Goal: Task Accomplishment & Management: Complete application form

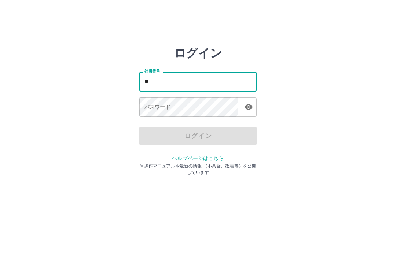
type input "*"
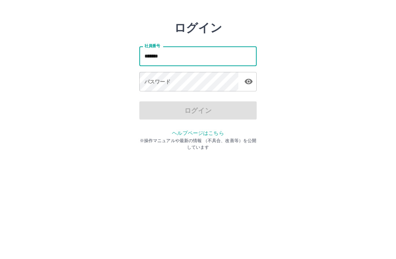
type input "*******"
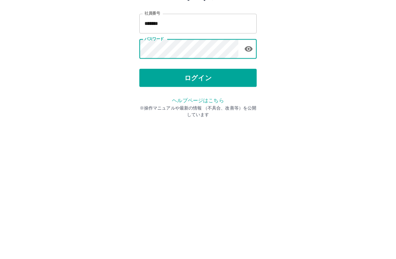
click at [224, 127] on button "ログイン" at bounding box center [197, 136] width 117 height 18
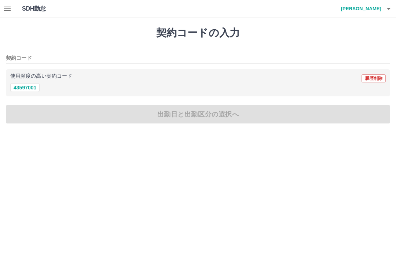
click at [29, 82] on div "使用頻度の高い契約コード 履歴削除" at bounding box center [198, 79] width 376 height 10
click at [32, 86] on button "43597001" at bounding box center [24, 87] width 29 height 9
type input "********"
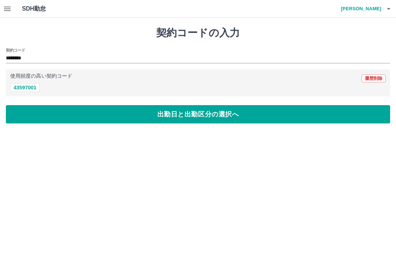
click at [138, 110] on button "出勤日と出勤区分の選択へ" at bounding box center [198, 114] width 384 height 18
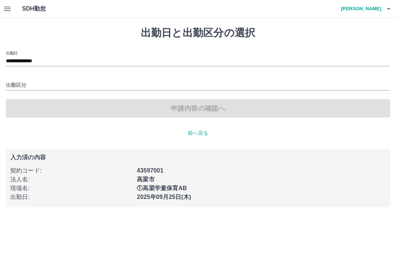
click at [42, 59] on input "**********" at bounding box center [198, 61] width 384 height 9
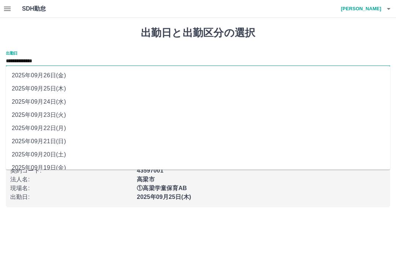
click at [57, 100] on li "2025年09月24日(水)" at bounding box center [198, 101] width 384 height 13
type input "**********"
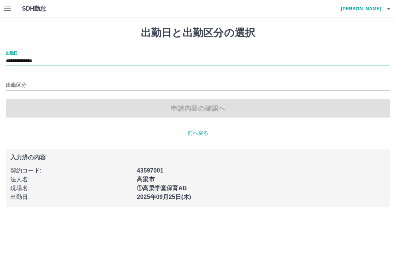
click at [23, 81] on input "出勤区分" at bounding box center [198, 85] width 384 height 9
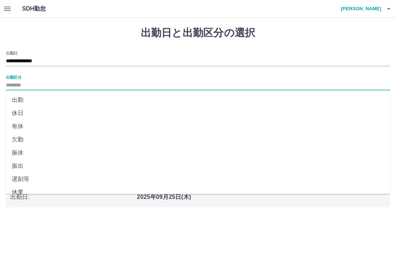
click at [24, 94] on li "出勤" at bounding box center [198, 100] width 384 height 13
type input "**"
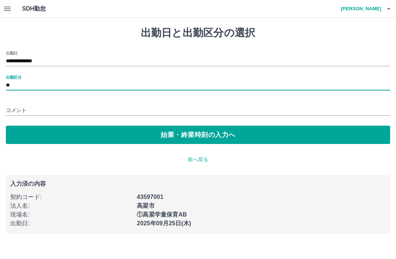
click at [169, 131] on button "始業・終業時刻の入力へ" at bounding box center [198, 135] width 384 height 18
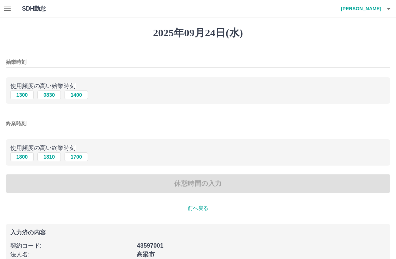
click at [20, 57] on input "始業時刻" at bounding box center [198, 62] width 384 height 11
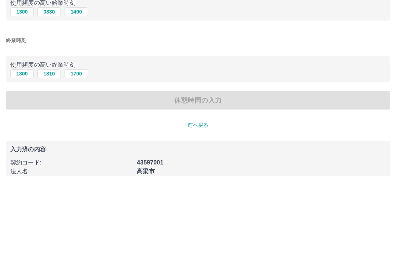
type input "****"
click at [14, 118] on input "終業時刻" at bounding box center [198, 123] width 384 height 11
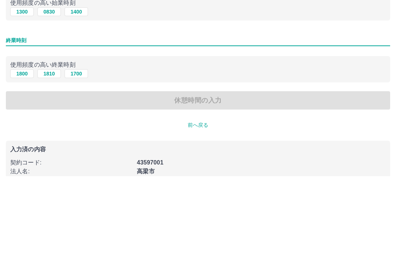
click at [21, 153] on button "1800" at bounding box center [21, 157] width 23 height 9
type input "****"
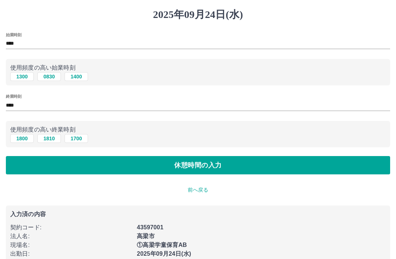
click at [197, 159] on button "休憩時間の入力" at bounding box center [198, 165] width 384 height 18
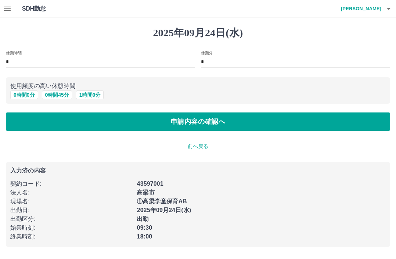
click at [58, 95] on button "0 時間 45 分" at bounding box center [57, 95] width 30 height 9
type input "**"
click at [202, 119] on button "申請内容の確認へ" at bounding box center [198, 122] width 384 height 18
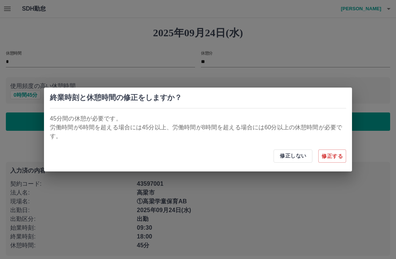
click at [179, 146] on div "修正しない 修正する" at bounding box center [198, 156] width 308 height 31
click at [334, 155] on button "修正する" at bounding box center [332, 156] width 28 height 13
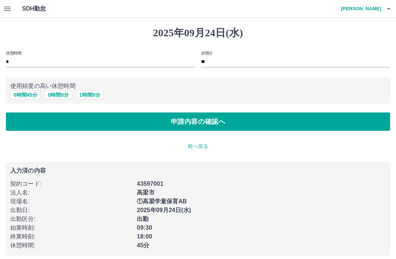
click at [27, 92] on button "0 時間 45 分" at bounding box center [25, 95] width 30 height 9
click at [21, 95] on button "0 時間 45 分" at bounding box center [25, 95] width 30 height 9
click at [223, 57] on input "**" at bounding box center [295, 62] width 189 height 11
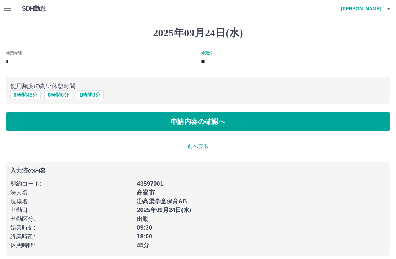
click at [25, 93] on button "0 時間 45 分" at bounding box center [25, 95] width 30 height 9
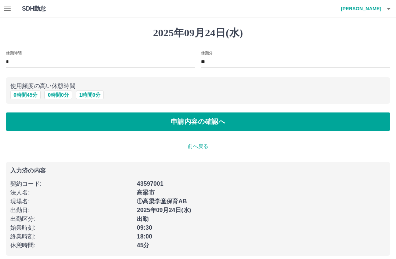
click at [190, 122] on button "申請内容の確認へ" at bounding box center [198, 122] width 384 height 18
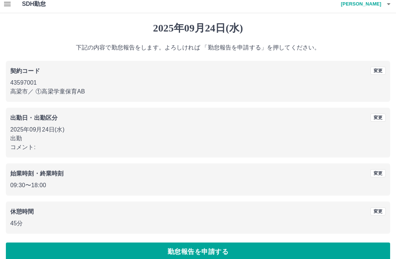
scroll to position [15, 0]
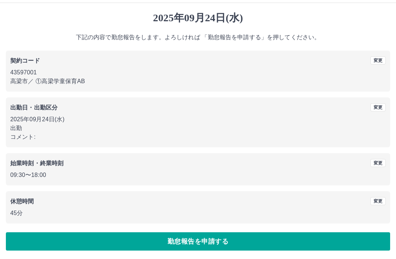
click at [197, 241] on button "勤怠報告を申請する" at bounding box center [198, 241] width 384 height 18
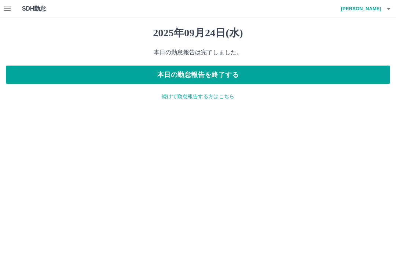
click at [18, 7] on div "SDH勤怠 小原　和子" at bounding box center [198, 9] width 396 height 18
click at [12, 10] on button "button" at bounding box center [7, 9] width 15 height 18
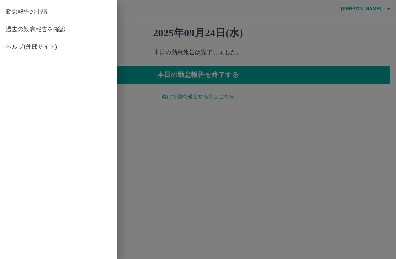
click at [55, 28] on span "過去の勤怠報告を確認" at bounding box center [59, 29] width 106 height 9
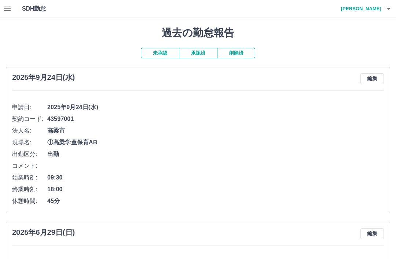
click at [201, 48] on button "承認済" at bounding box center [198, 53] width 38 height 10
click at [199, 50] on button "承認済" at bounding box center [198, 53] width 38 height 10
click at [36, 7] on h1 "SDH勤怠" at bounding box center [46, 9] width 48 height 18
click at [12, 11] on button "button" at bounding box center [7, 9] width 15 height 18
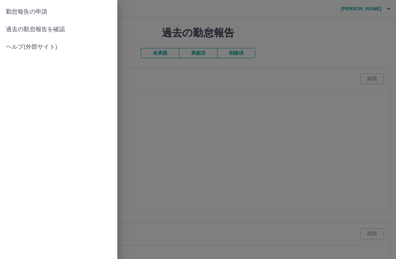
click at [53, 24] on link "過去の勤怠報告を確認" at bounding box center [58, 30] width 117 height 18
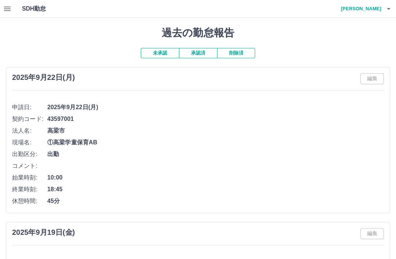
click at [26, 7] on h1 "SDH勤怠" at bounding box center [46, 9] width 48 height 18
click at [41, 11] on h1 "SDH勤怠" at bounding box center [46, 9] width 48 height 18
click at [12, 8] on button "button" at bounding box center [7, 9] width 15 height 18
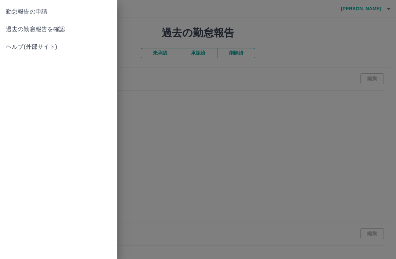
click at [59, 29] on span "過去の勤怠報告を確認" at bounding box center [59, 29] width 106 height 9
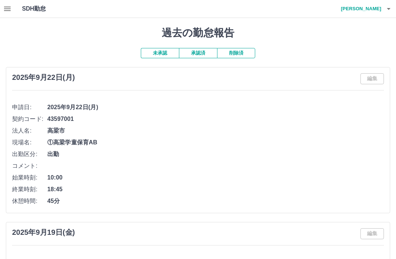
click at [198, 50] on button "承認済" at bounding box center [198, 53] width 38 height 10
click at [197, 51] on button "承認済" at bounding box center [198, 53] width 38 height 10
click at [28, 7] on h1 "SDH勤怠" at bounding box center [46, 9] width 48 height 18
click at [14, 8] on button "button" at bounding box center [7, 9] width 15 height 18
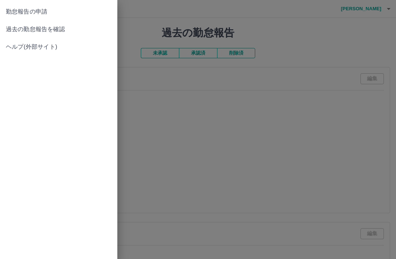
click at [55, 26] on span "過去の勤怠報告を確認" at bounding box center [59, 29] width 106 height 9
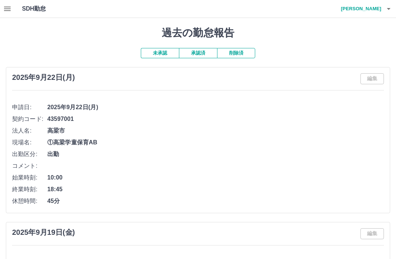
click at [13, 10] on button "button" at bounding box center [7, 9] width 15 height 18
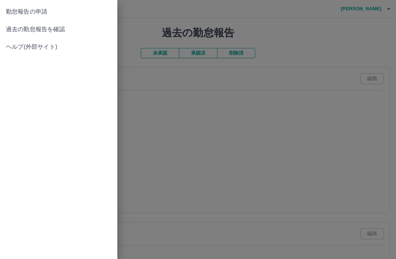
click at [57, 24] on link "過去の勤怠報告を確認" at bounding box center [58, 30] width 117 height 18
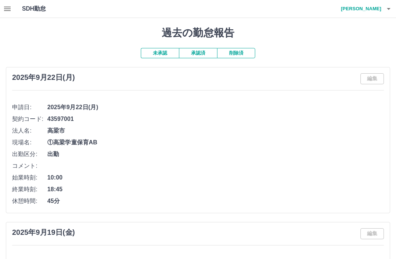
click at [196, 51] on button "承認済" at bounding box center [198, 53] width 38 height 10
click at [196, 52] on button "承認済" at bounding box center [198, 53] width 38 height 10
click at [196, 51] on button "承認済" at bounding box center [198, 53] width 38 height 10
click at [199, 48] on button "承認済" at bounding box center [198, 53] width 38 height 10
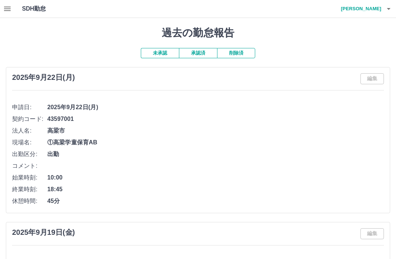
click at [14, 6] on button "button" at bounding box center [7, 9] width 15 height 18
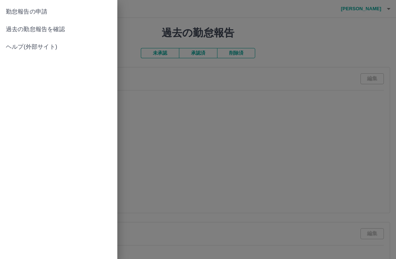
click at [56, 27] on span "過去の勤怠報告を確認" at bounding box center [59, 29] width 106 height 9
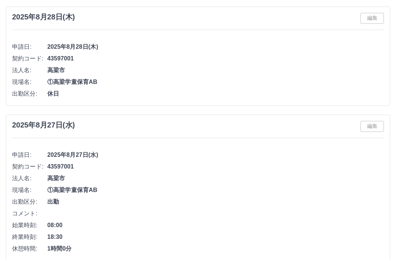
scroll to position [3266, 0]
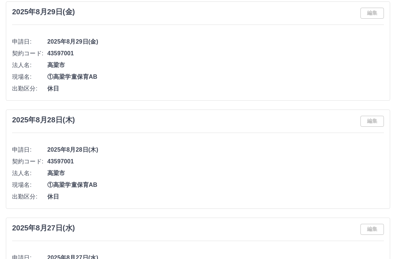
scroll to position [3150, 0]
